Goal: Find specific page/section: Find specific page/section

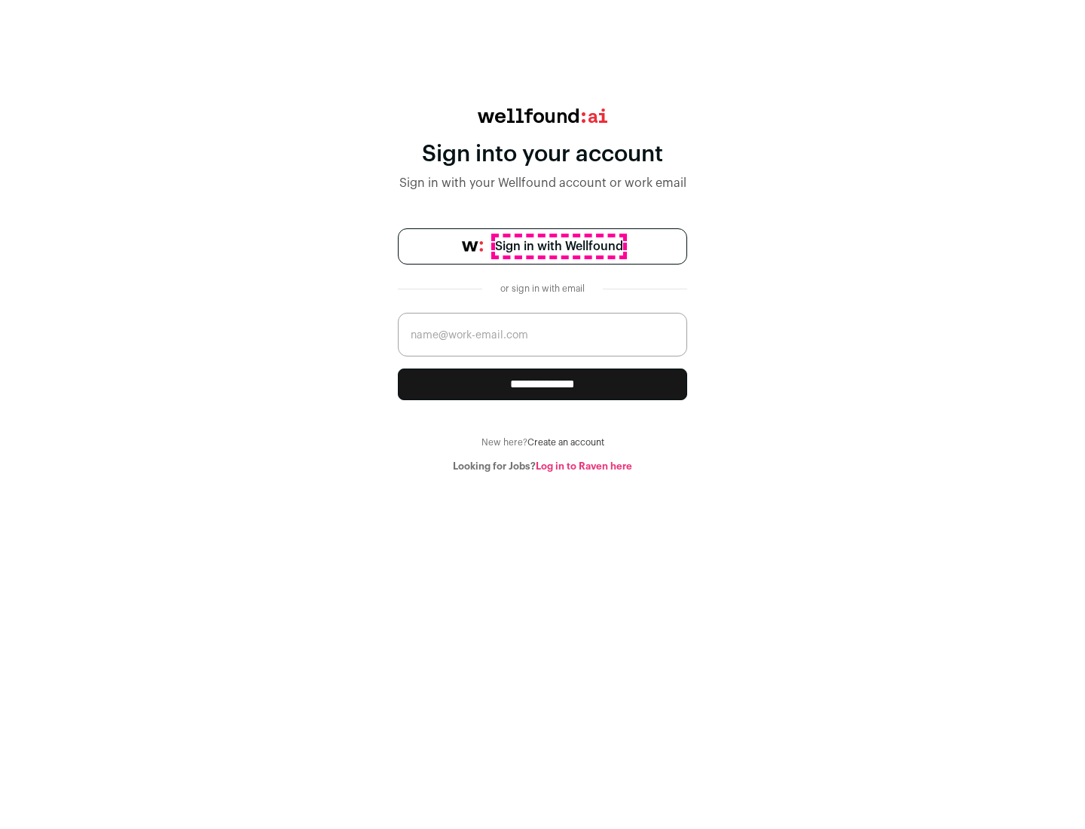
click at [558, 246] on span "Sign in with Wellfound" at bounding box center [559, 246] width 128 height 18
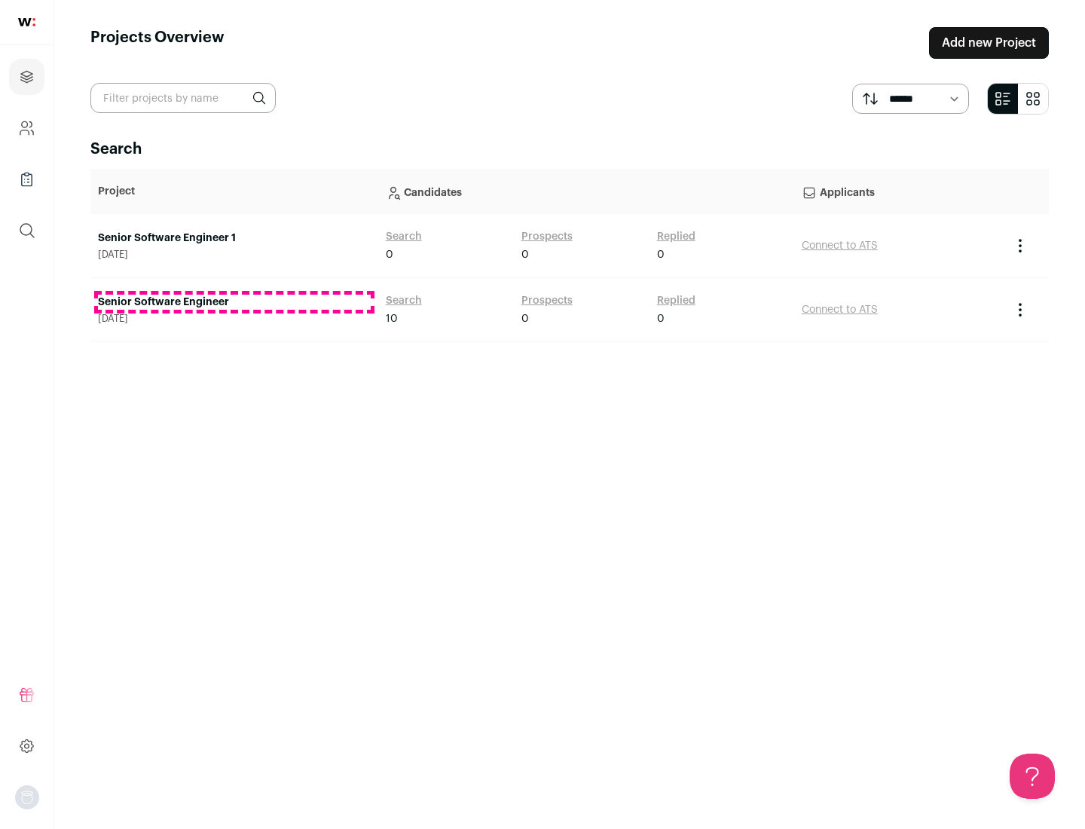
click at [233, 302] on link "Senior Software Engineer" at bounding box center [234, 301] width 273 height 15
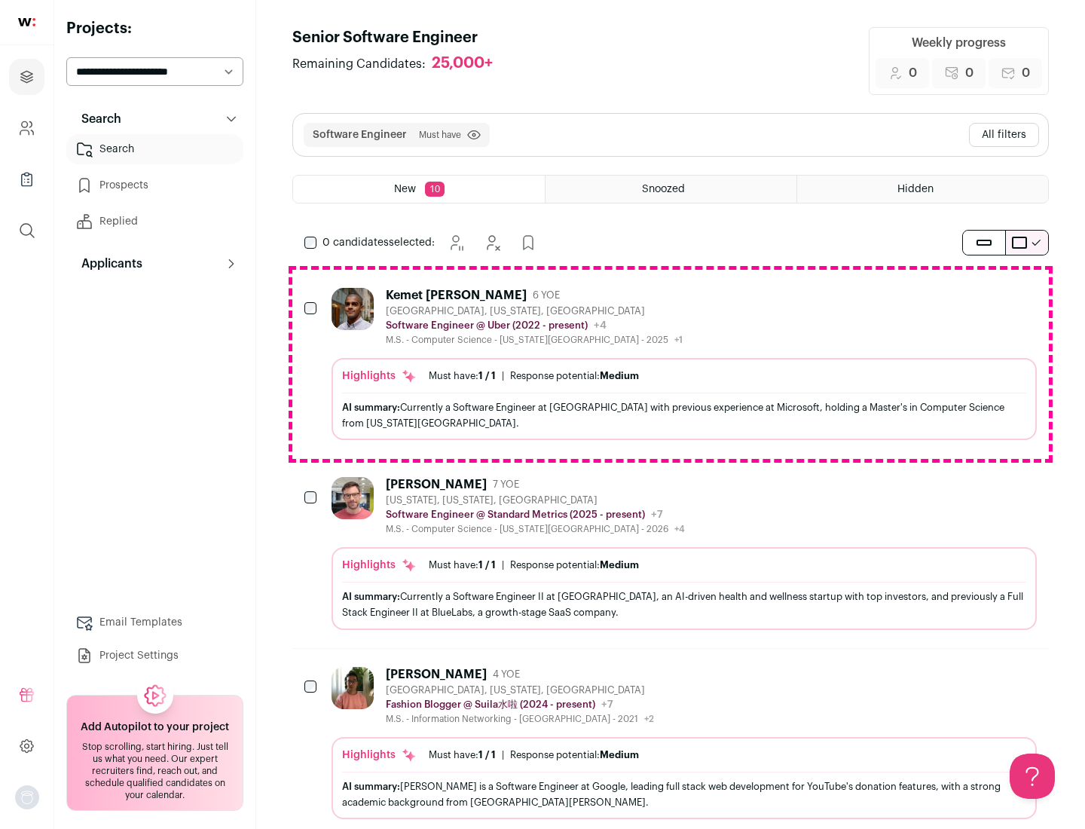
click at [670, 364] on div "Highlights Must have: 1 / 1 How many must haves have been fulfilled? | Response…" at bounding box center [683, 399] width 705 height 82
